Goal: Task Accomplishment & Management: Use online tool/utility

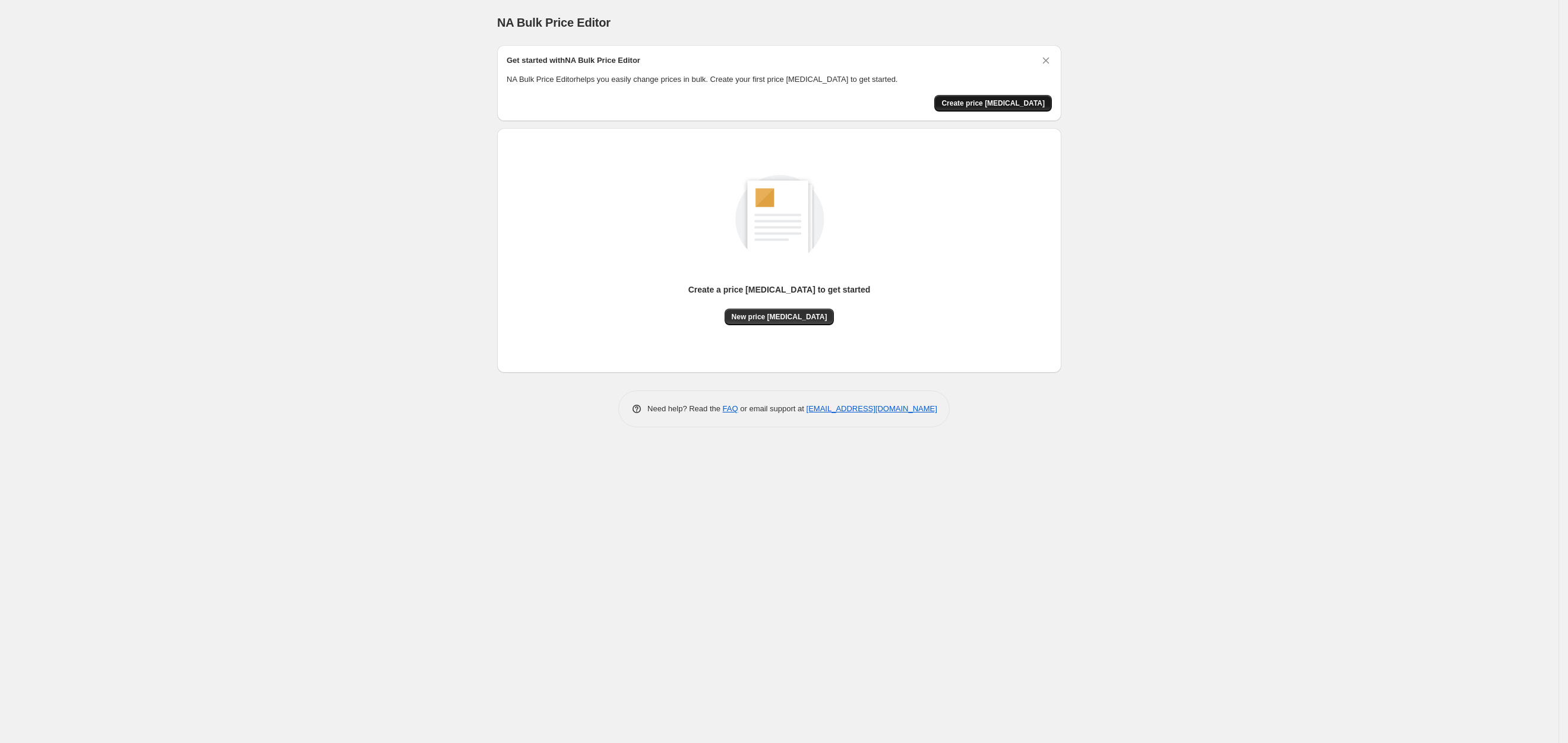
click at [1027, 96] on button "Create price change job" at bounding box center [993, 103] width 118 height 16
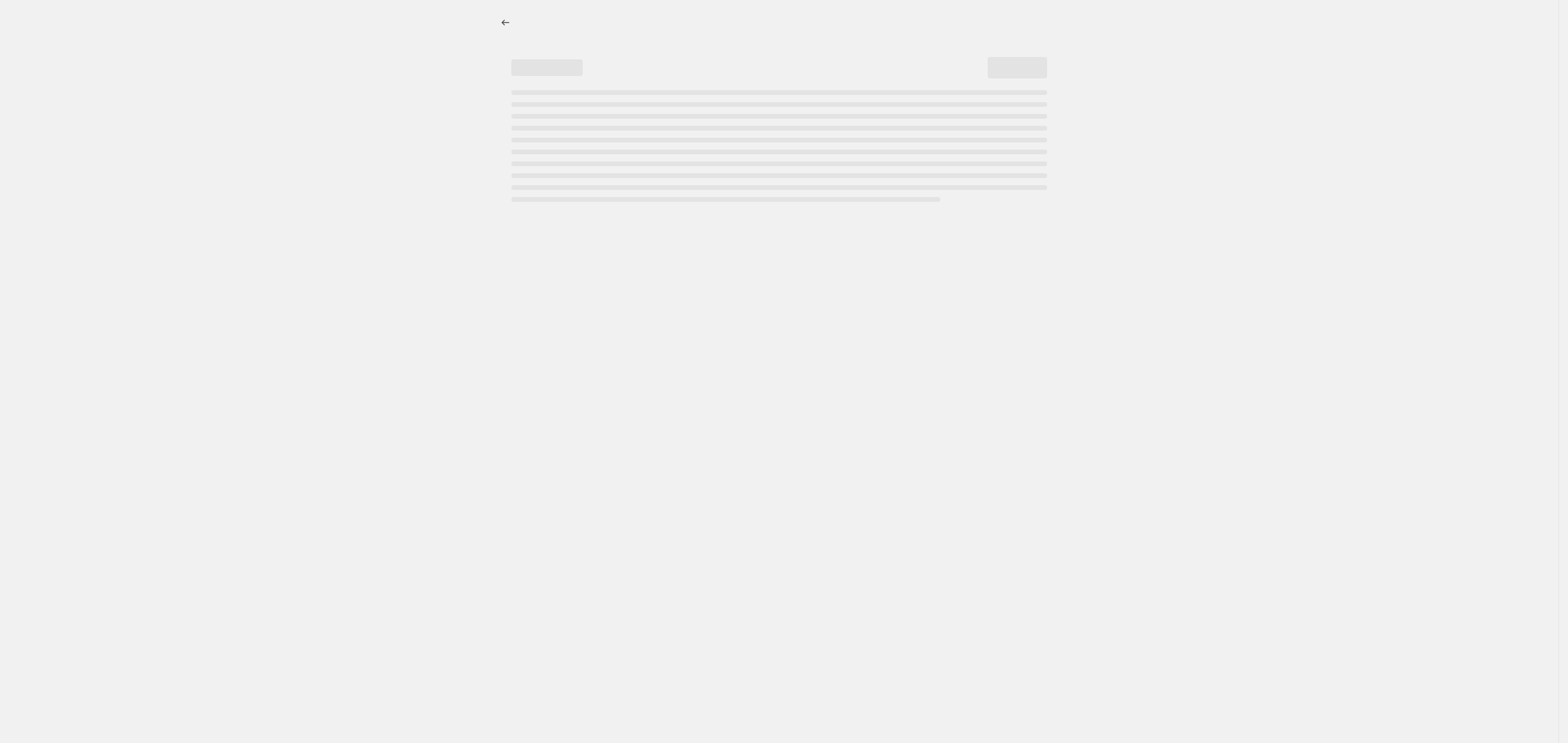
select select "percentage"
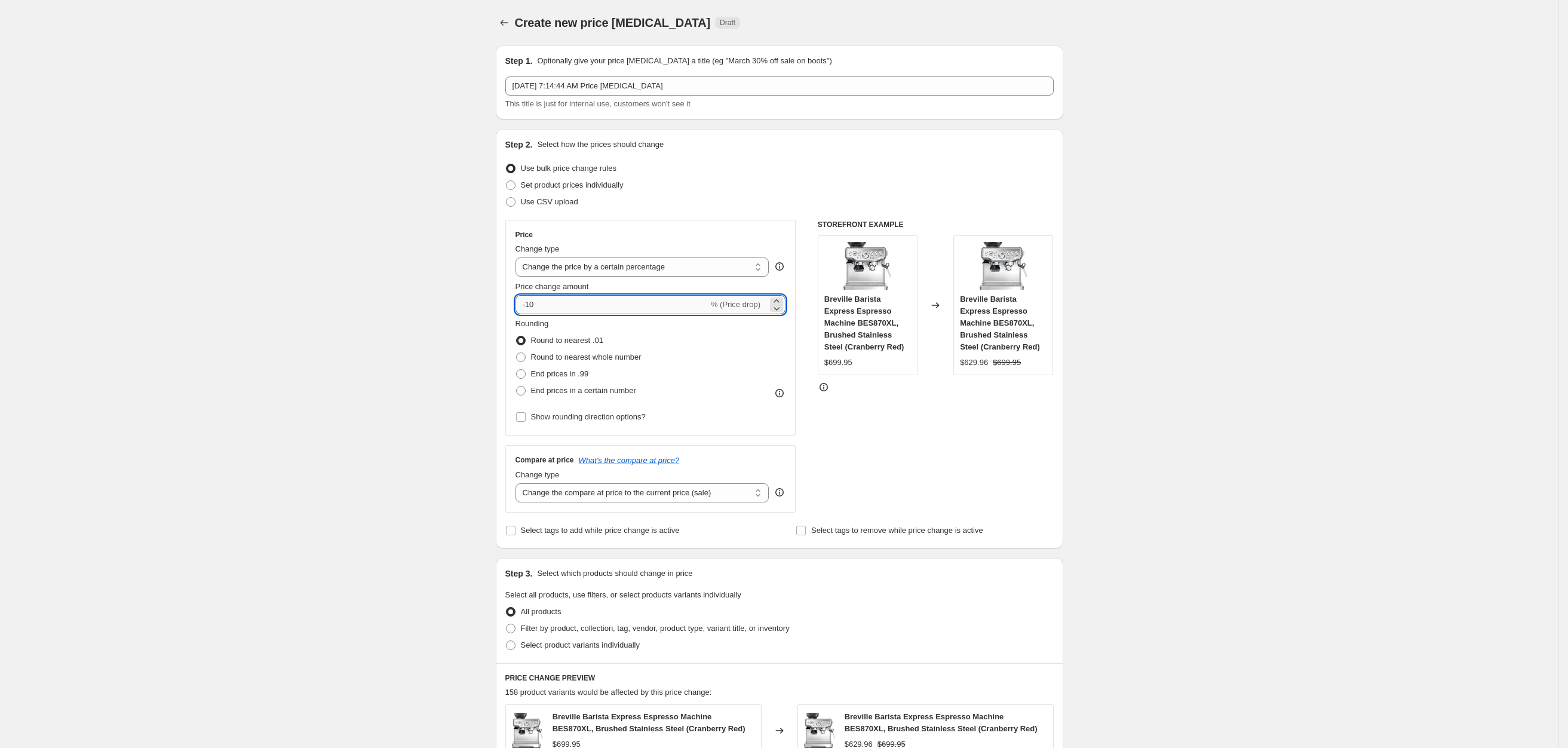
click at [567, 308] on input "-10" at bounding box center [612, 305] width 193 height 19
type input "-1"
type input "-20"
click at [547, 375] on span "End prices in .99" at bounding box center [560, 373] width 58 height 9
click at [516, 370] on input "End prices in .99" at bounding box center [516, 369] width 1 height 1
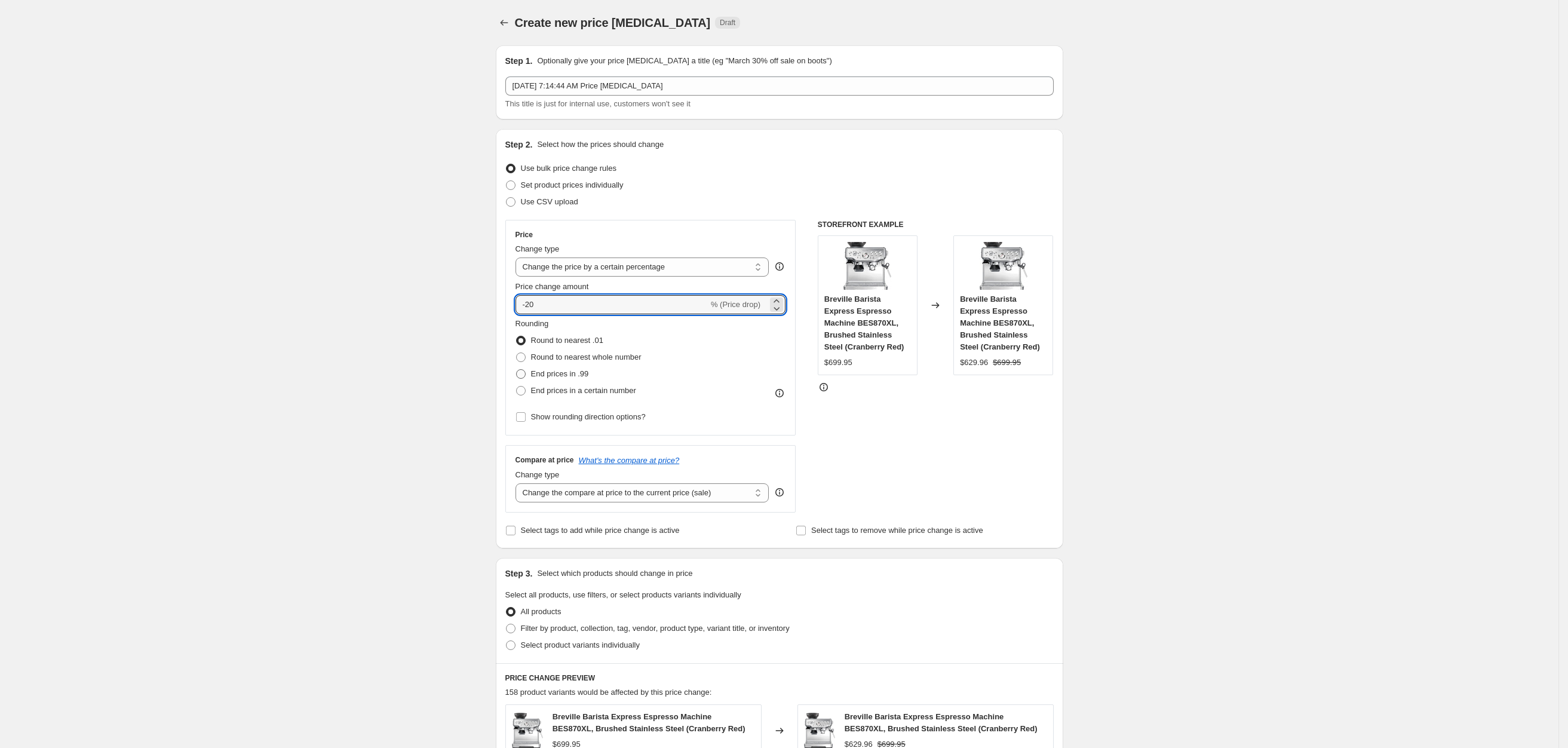
radio input "true"
click at [532, 341] on label "Round to nearest .01" at bounding box center [559, 340] width 88 height 16
click at [516, 336] on input "Round to nearest .01" at bounding box center [516, 336] width 1 height 1
radio input "true"
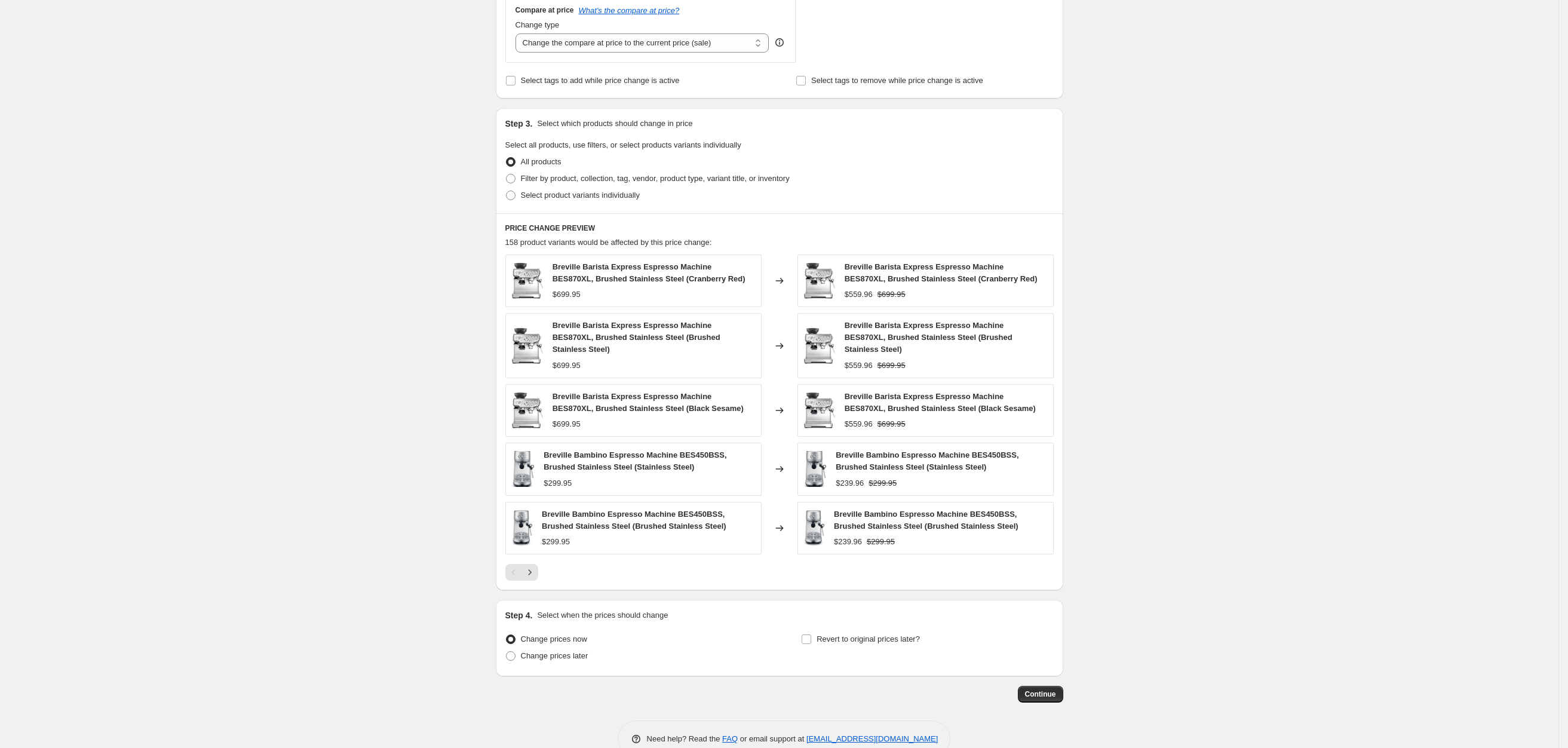
scroll to position [470, 0]
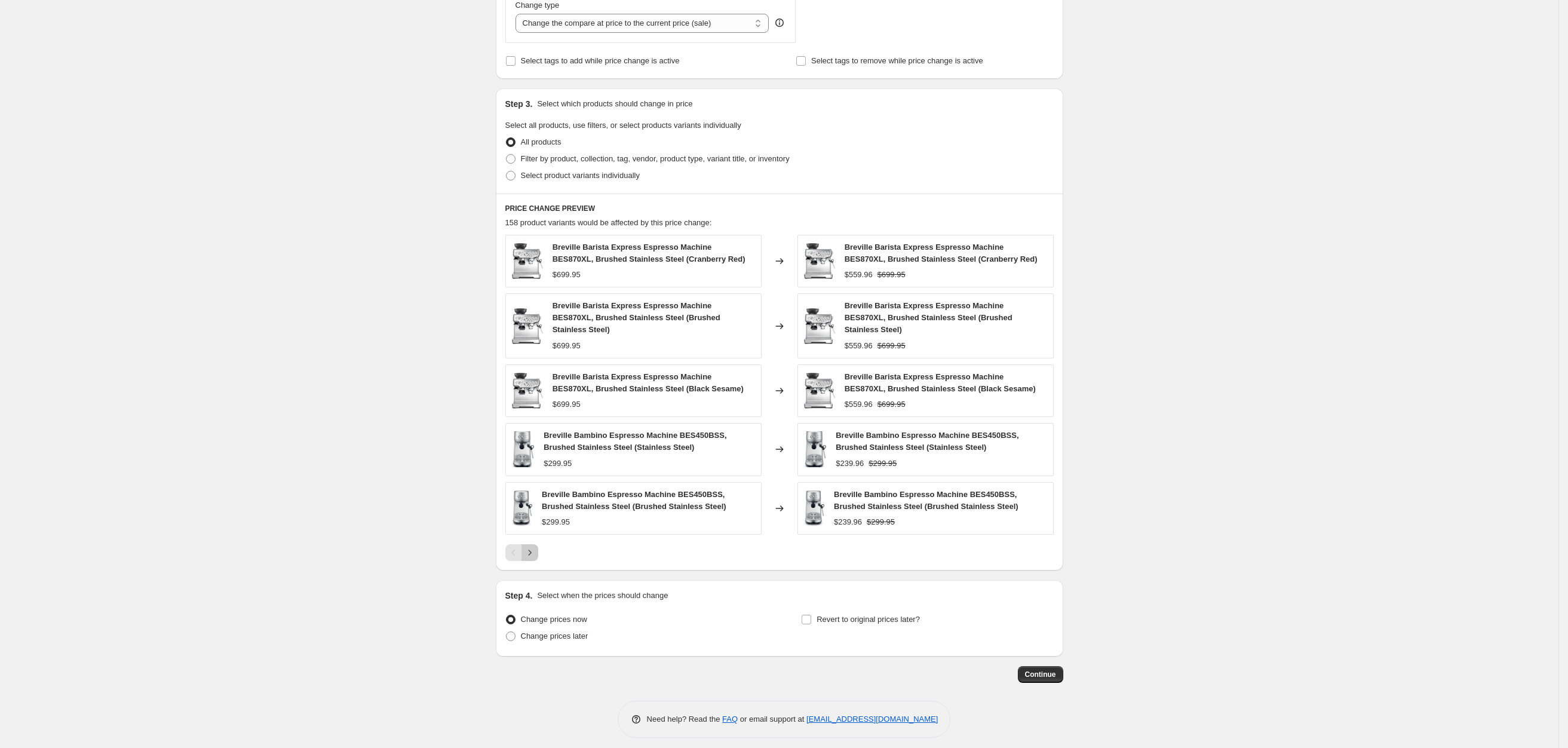
click at [538, 544] on button "Next" at bounding box center [529, 552] width 16 height 16
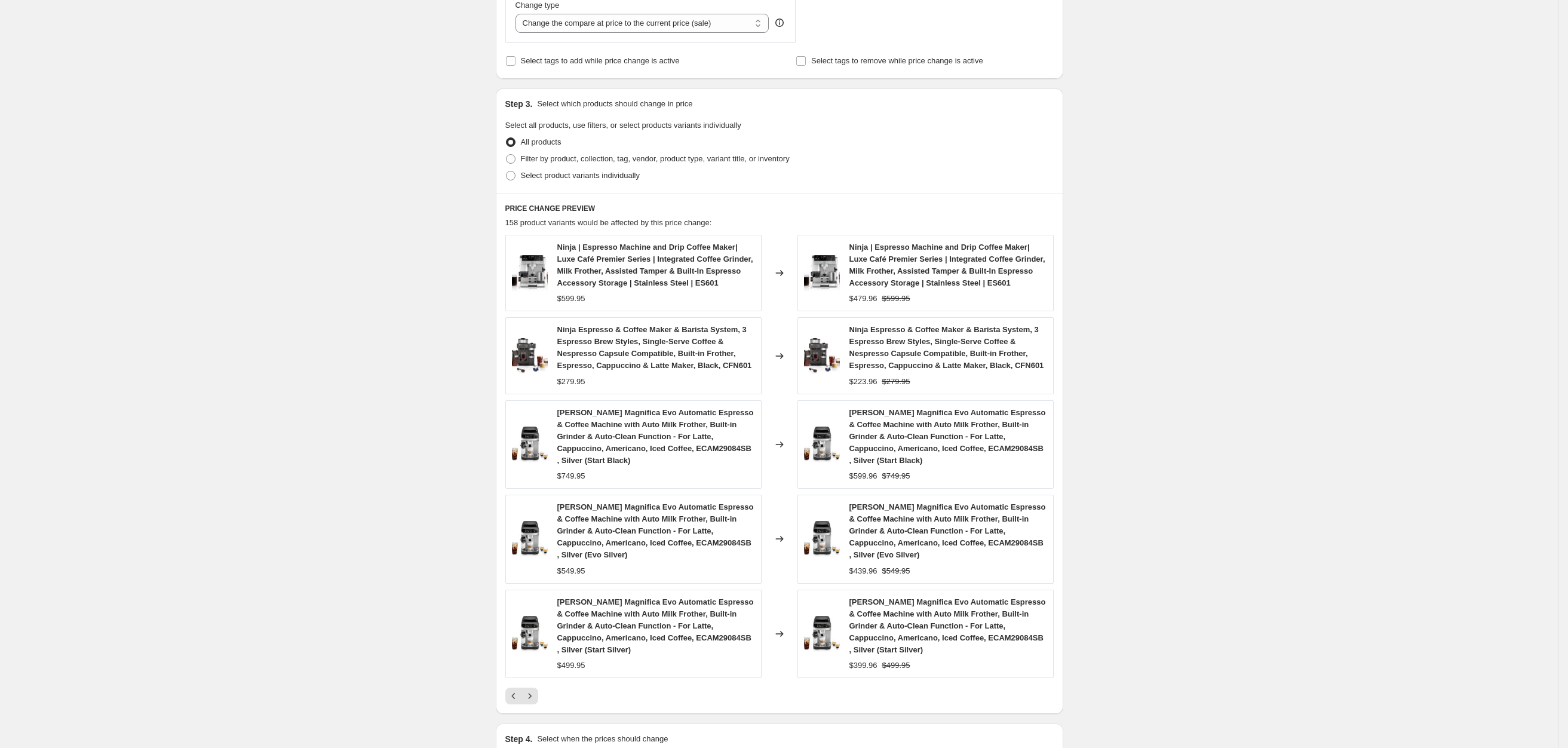
drag, startPoint x: 508, startPoint y: 550, endPoint x: 507, endPoint y: 561, distance: 11.0
click at [508, 551] on div "PRICE CHANGE PREVIEW 158 product variants would be affected by this price chang…" at bounding box center [780, 454] width 567 height 521
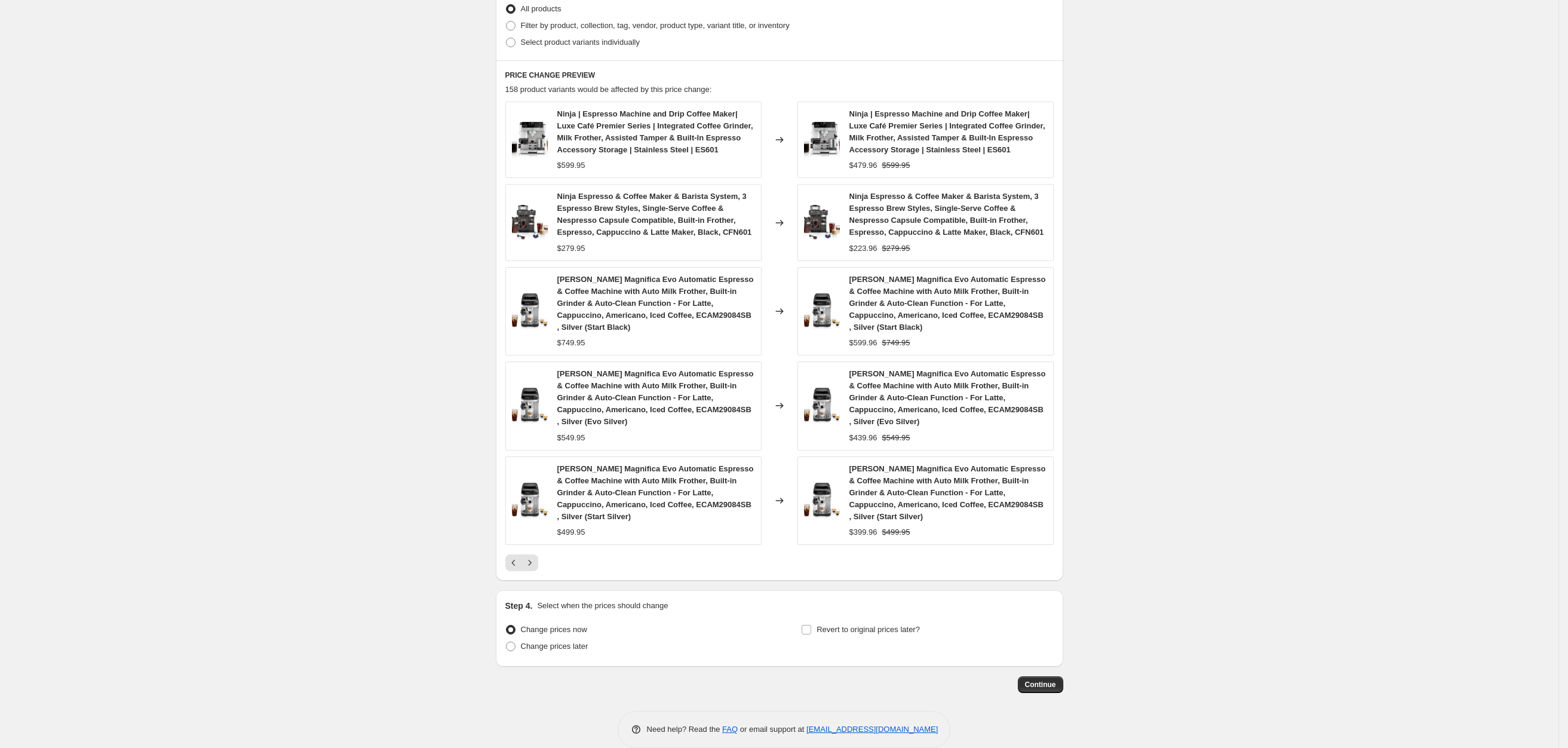
scroll to position [625, 0]
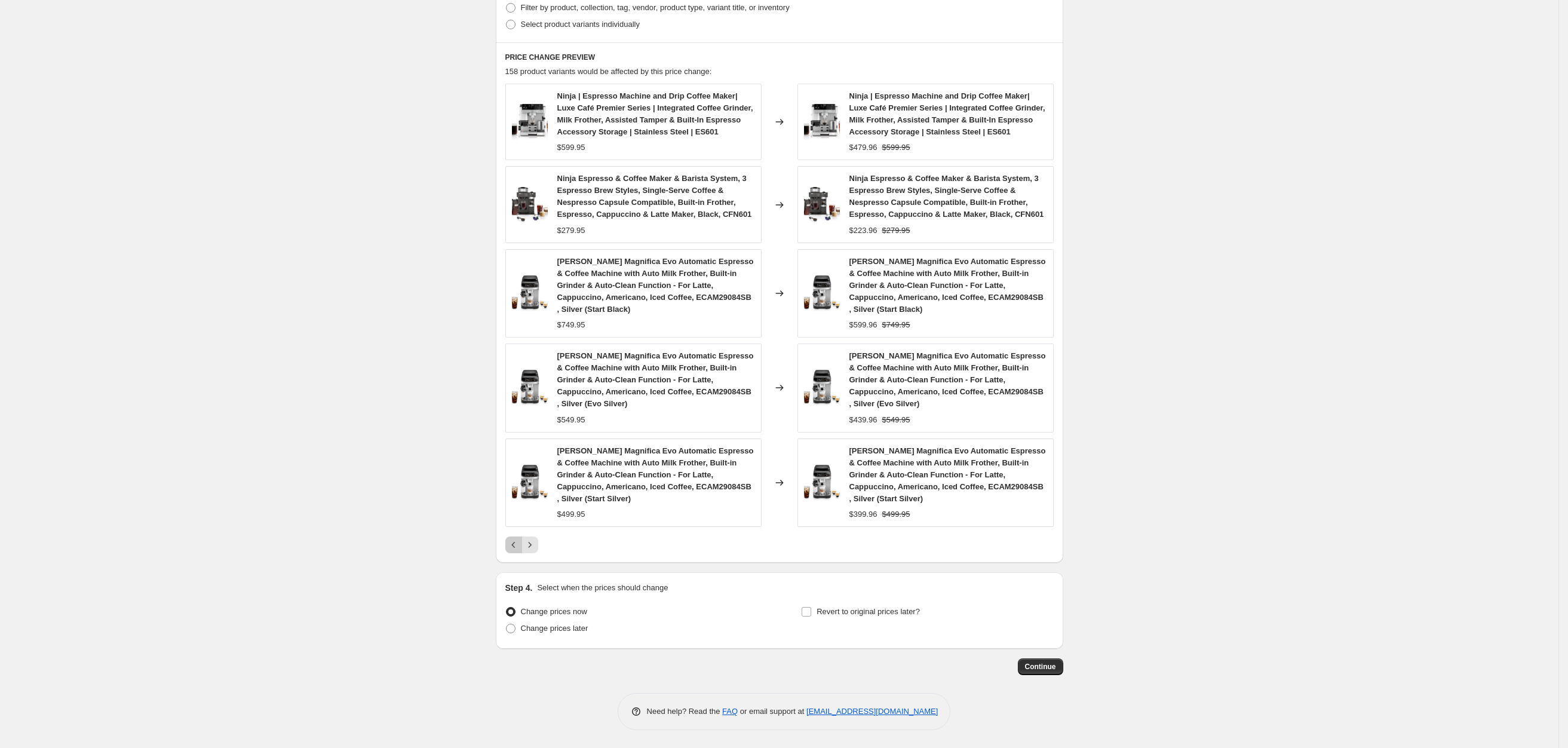
click at [512, 549] on icon "Previous" at bounding box center [513, 545] width 12 height 12
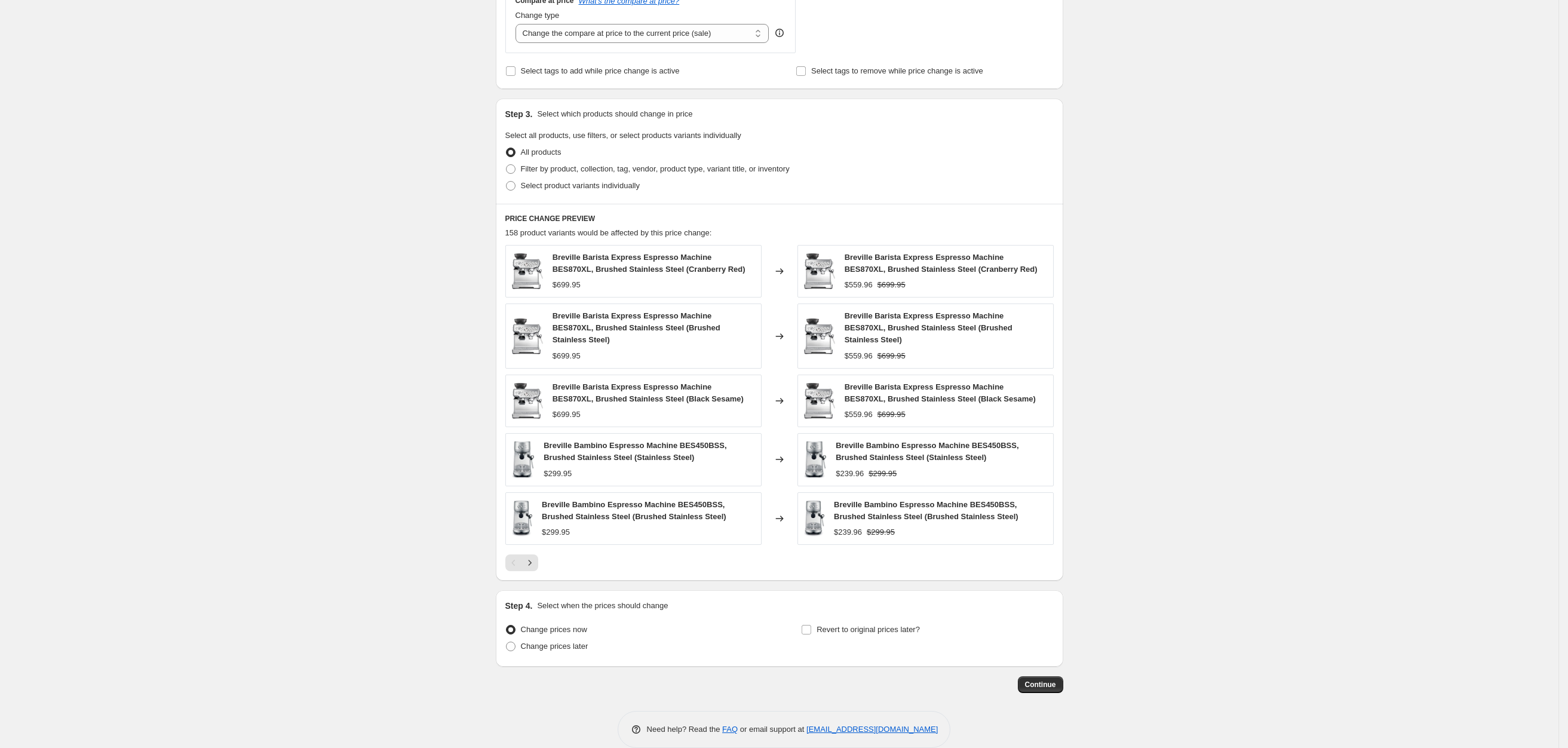
scroll to position [470, 0]
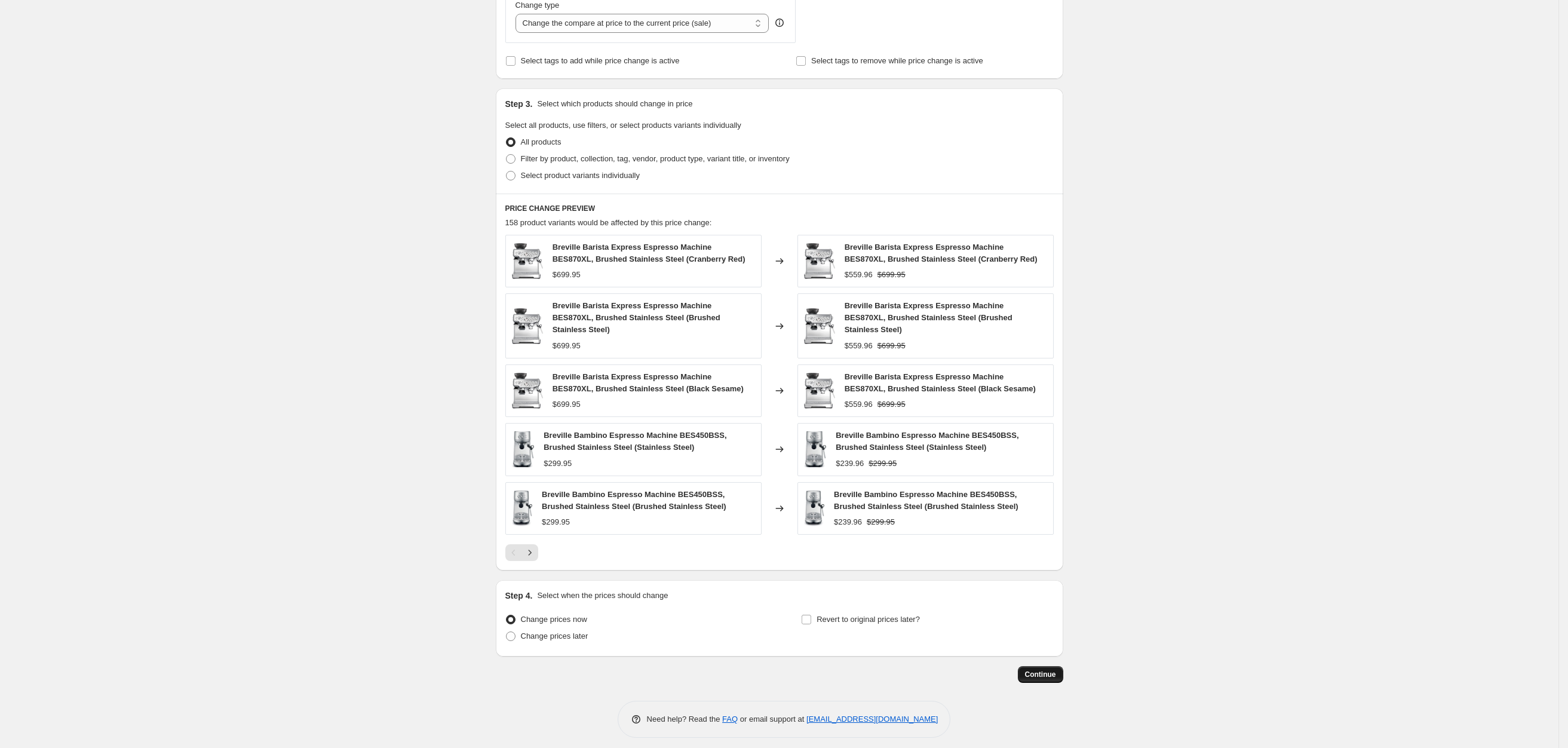
click at [1034, 670] on span "Continue" at bounding box center [1041, 675] width 31 height 9
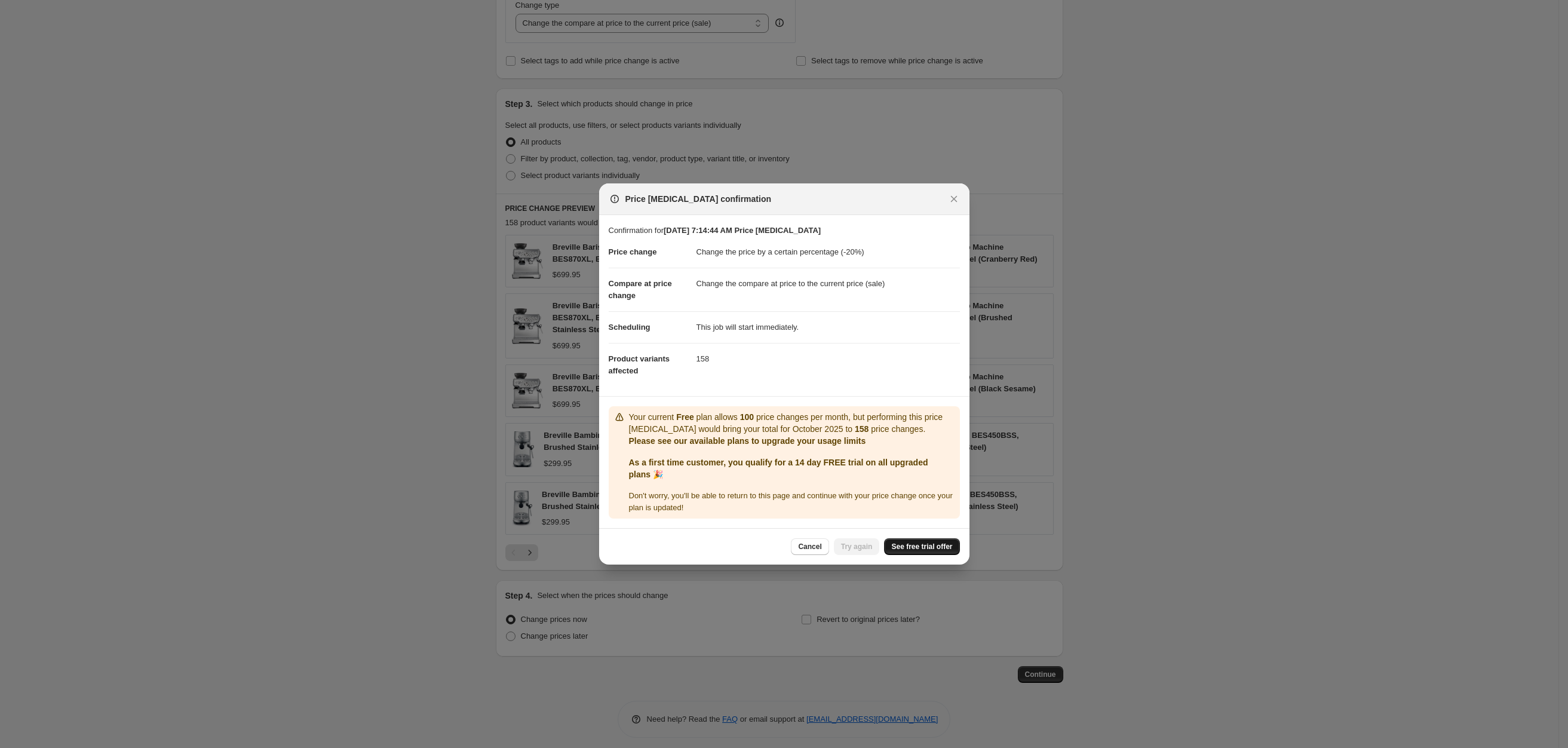
click at [921, 550] on span "See free trial offer" at bounding box center [922, 546] width 61 height 9
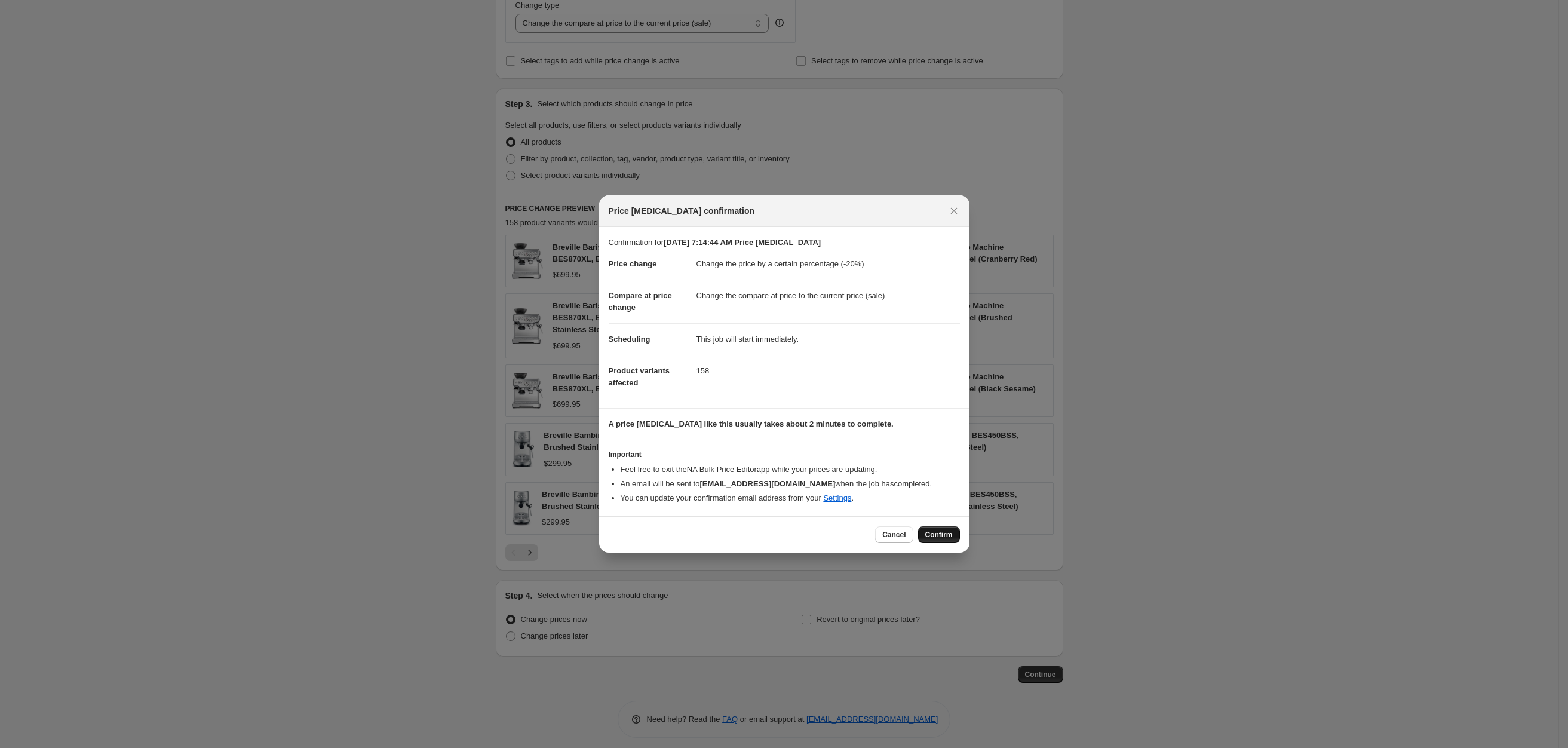
click at [936, 536] on span "Confirm" at bounding box center [939, 535] width 27 height 9
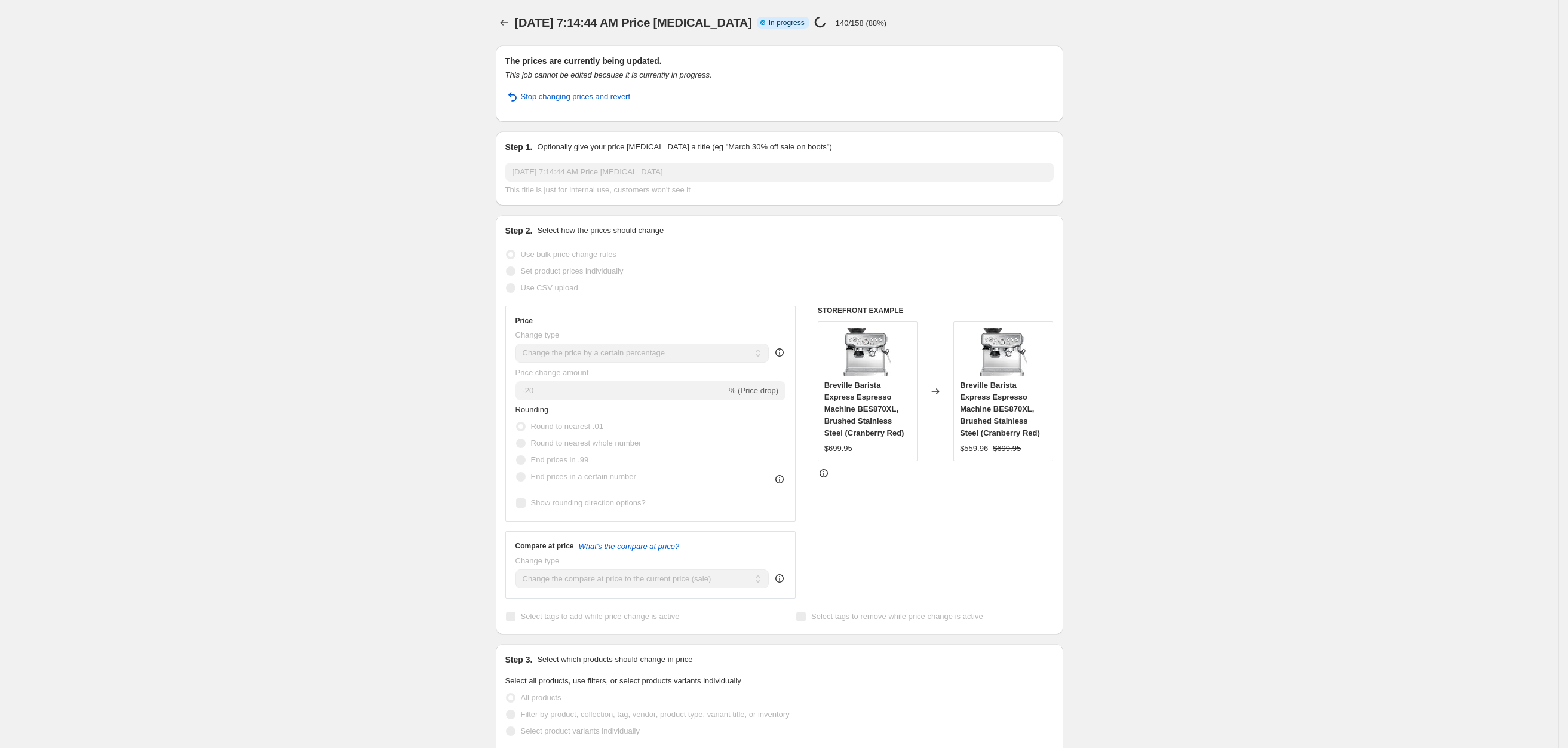
select select "percentage"
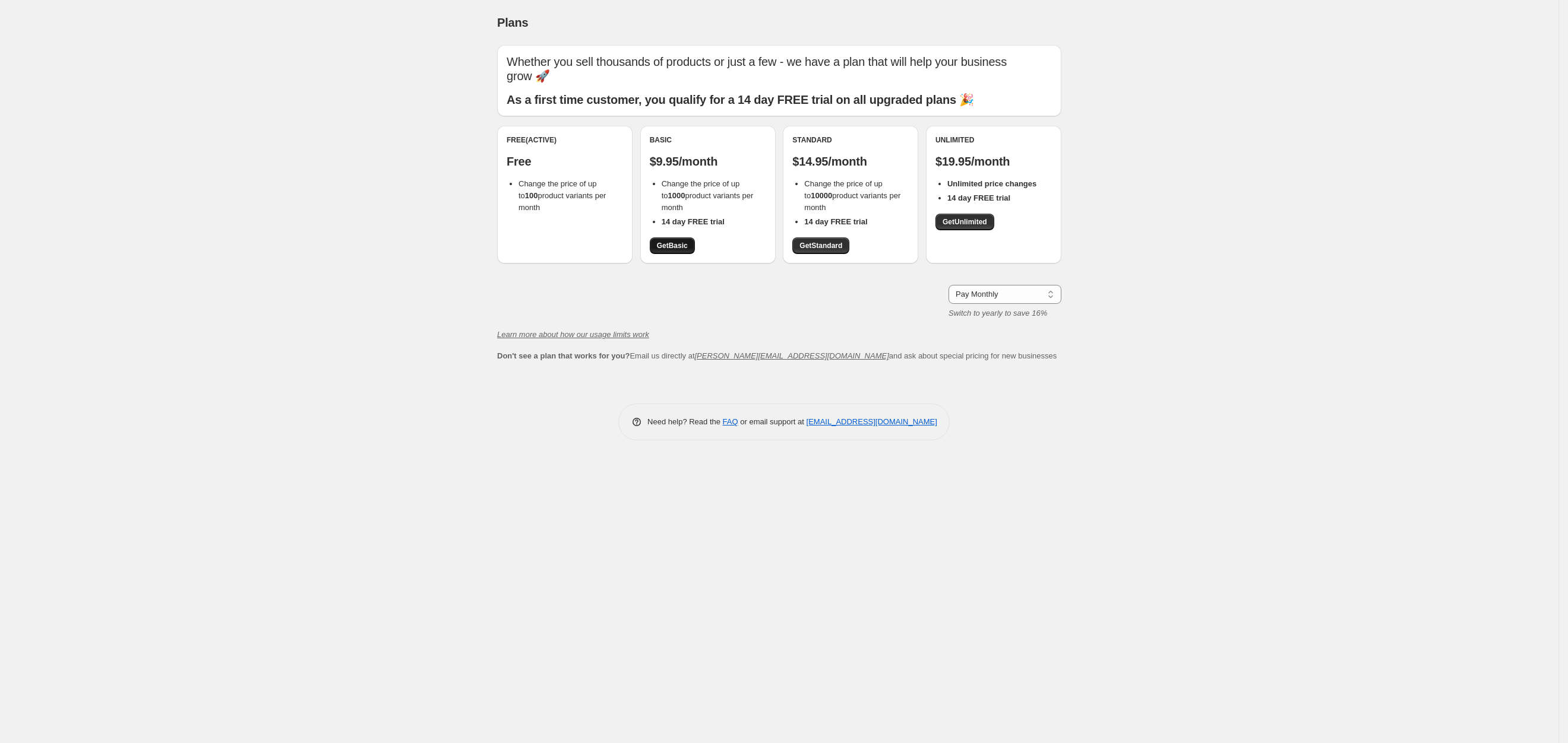
click at [681, 246] on span "Get Basic" at bounding box center [673, 245] width 31 height 9
